Goal: Book appointment/travel/reservation

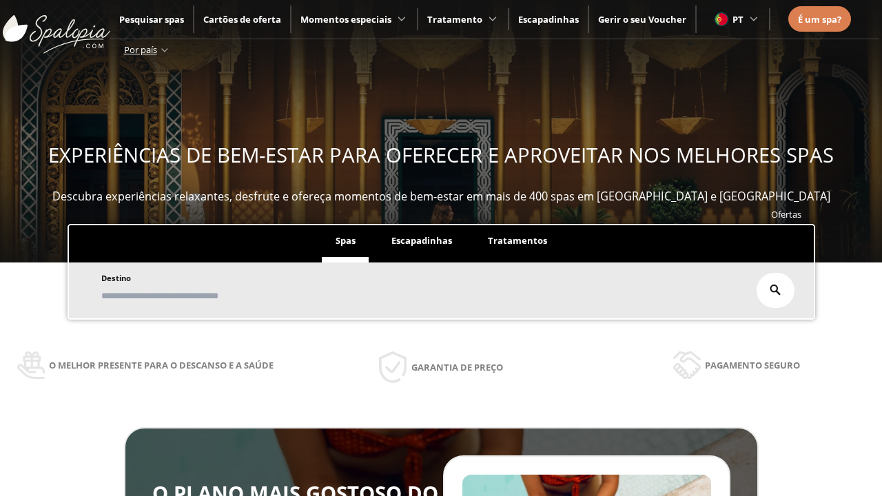
click at [422, 241] on span "Escapadinhas" at bounding box center [422, 240] width 61 height 12
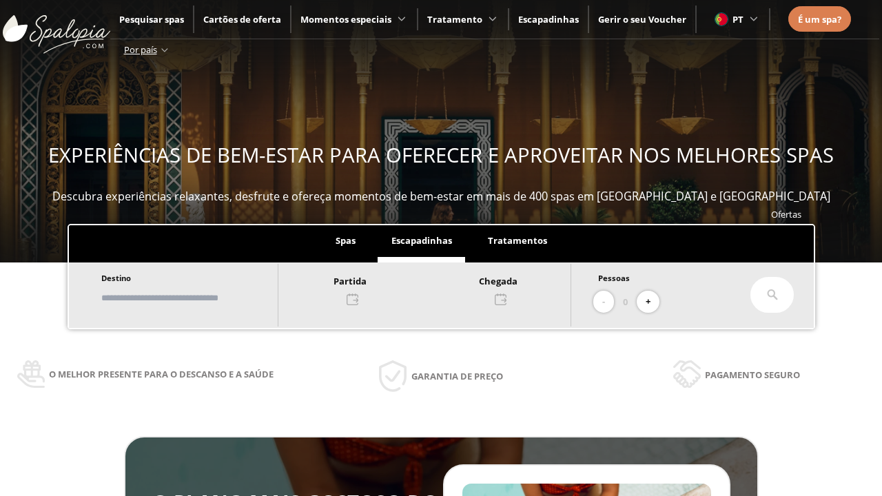
click at [194, 298] on input "text" at bounding box center [183, 298] width 172 height 24
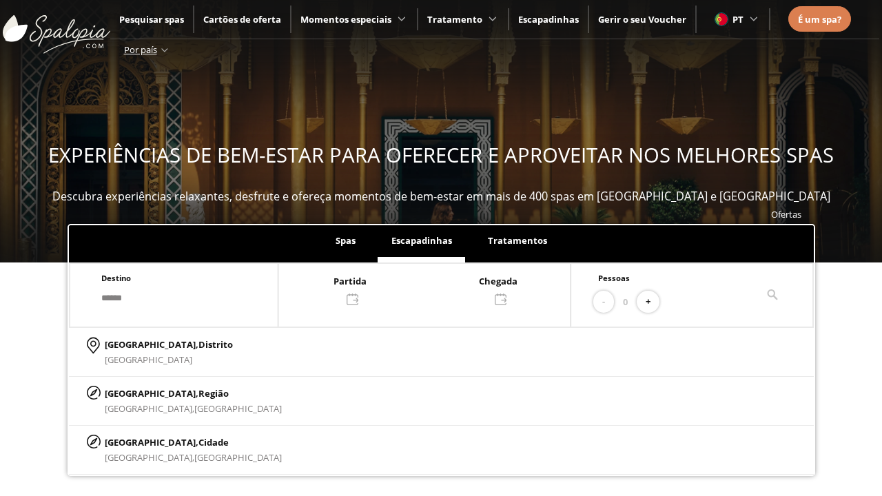
type input "******"
click at [138, 442] on p "[GEOGRAPHIC_DATA], Cidade" at bounding box center [193, 442] width 177 height 15
click at [438, 289] on div at bounding box center [425, 289] width 292 height 33
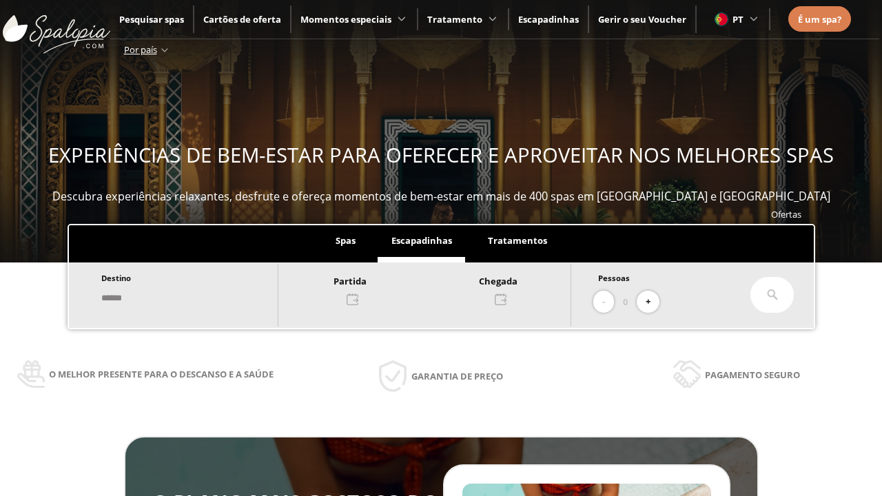
click at [402, 148] on div "14" at bounding box center [390, 160] width 24 height 24
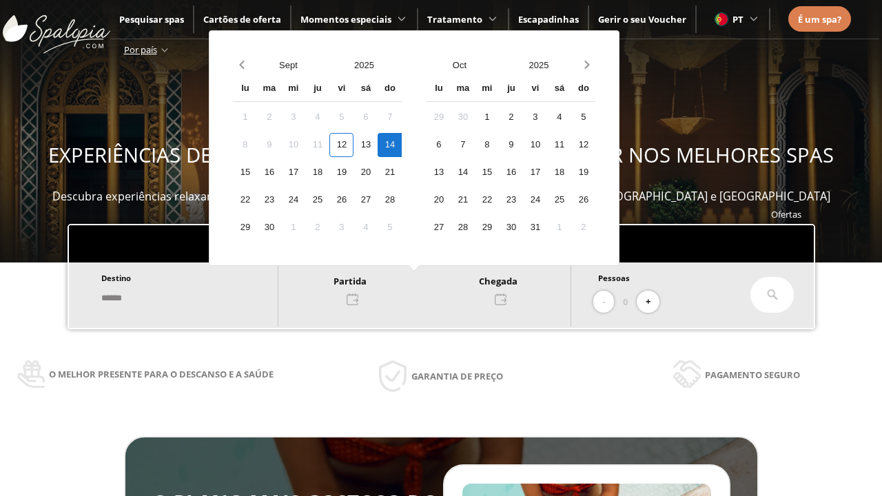
click at [257, 172] on div "15" at bounding box center [245, 173] width 24 height 24
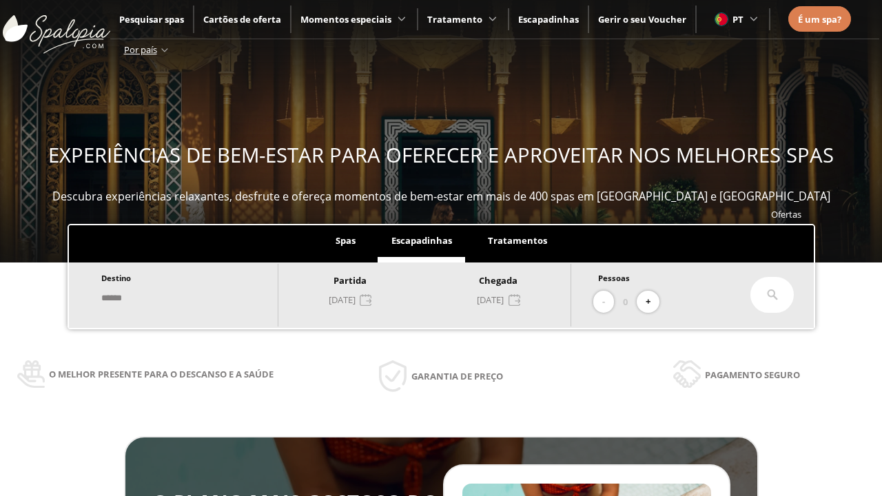
click at [653, 302] on button "+" at bounding box center [648, 302] width 23 height 23
click at [773, 295] on icon at bounding box center [772, 295] width 11 height 11
